Goal: Task Accomplishment & Management: Manage account settings

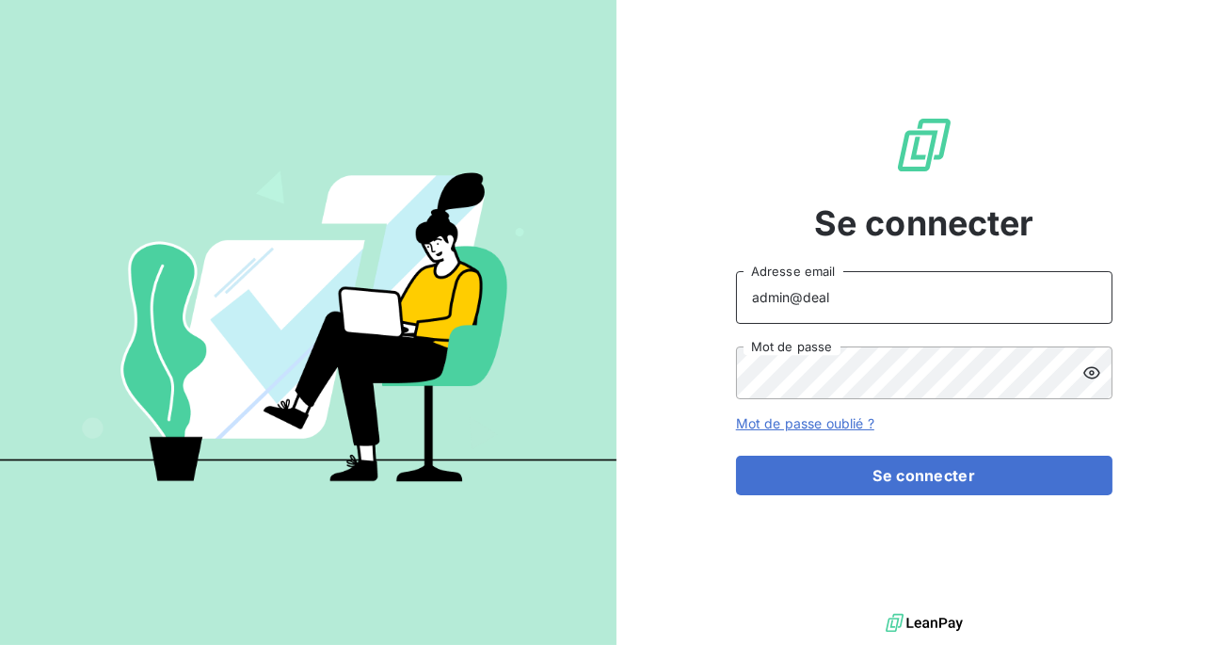
click at [920, 303] on input "admin@deal" at bounding box center [924, 297] width 377 height 53
type input "admin@ariesconsultingfzco"
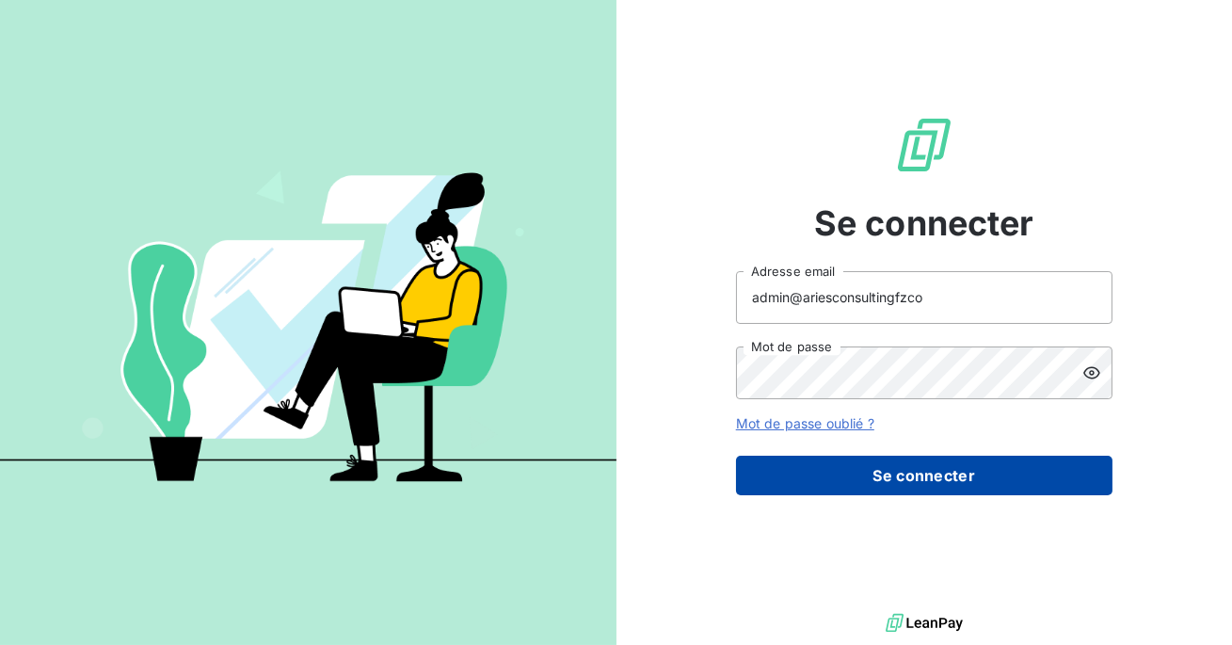
click at [904, 479] on button "Se connecter" at bounding box center [924, 476] width 377 height 40
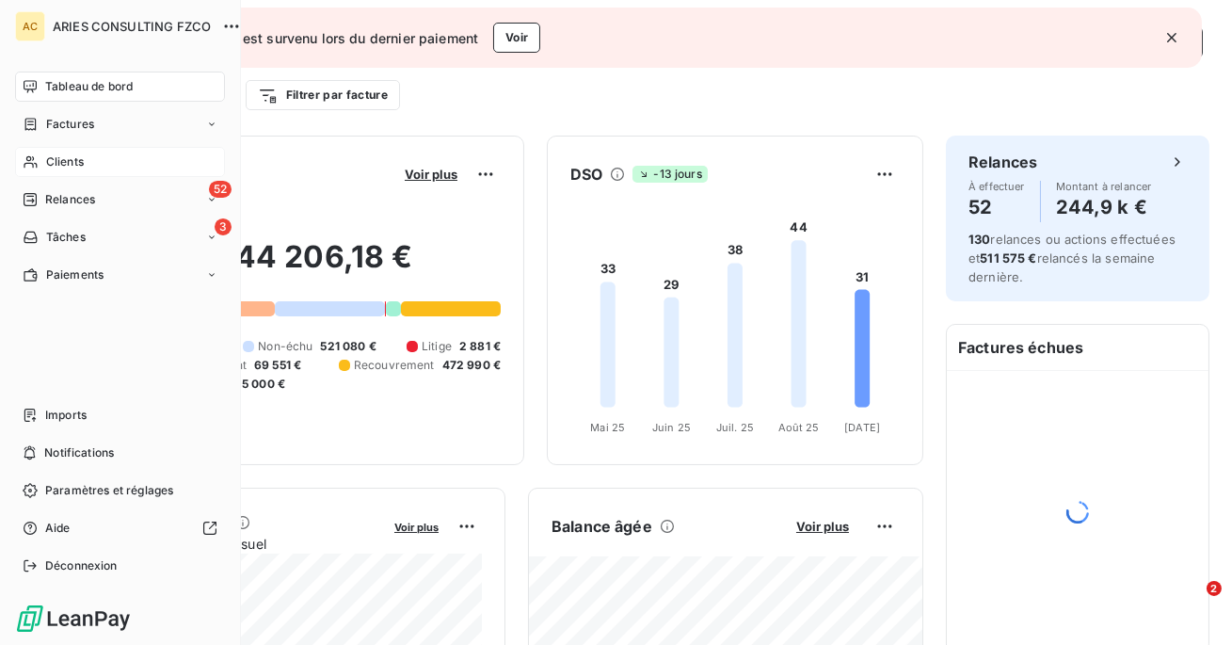
click at [58, 158] on span "Clients" at bounding box center [65, 161] width 38 height 17
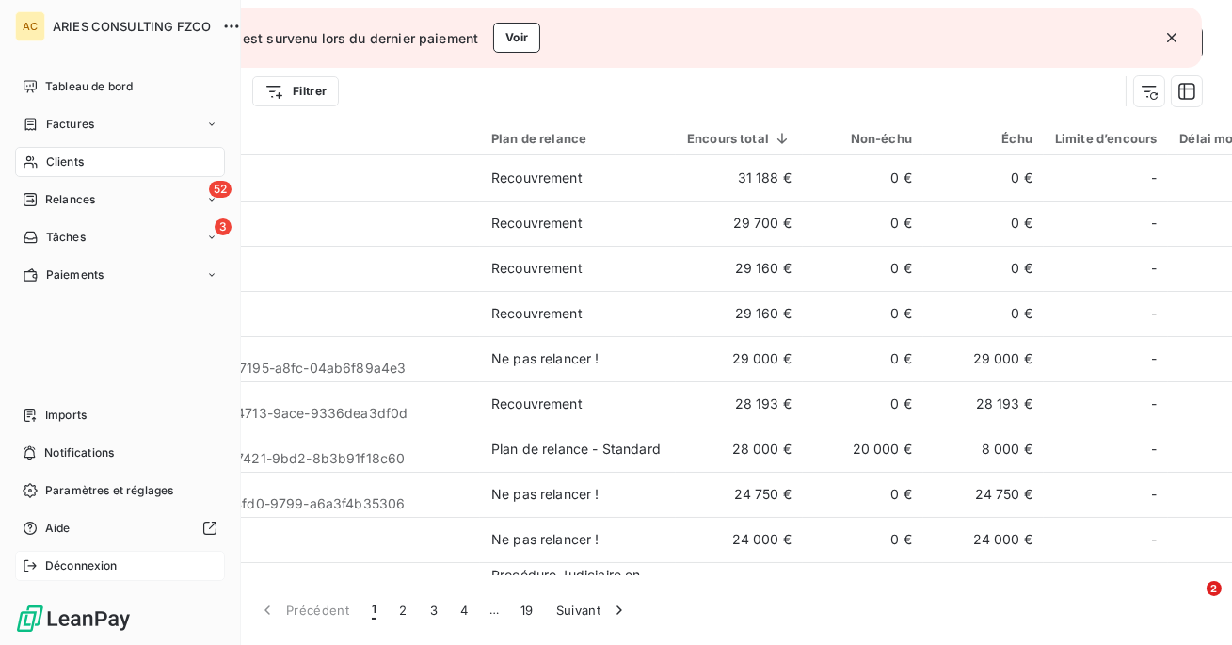
click at [68, 562] on span "Déconnexion" at bounding box center [81, 565] width 72 height 17
